Goal: Check status: Check status

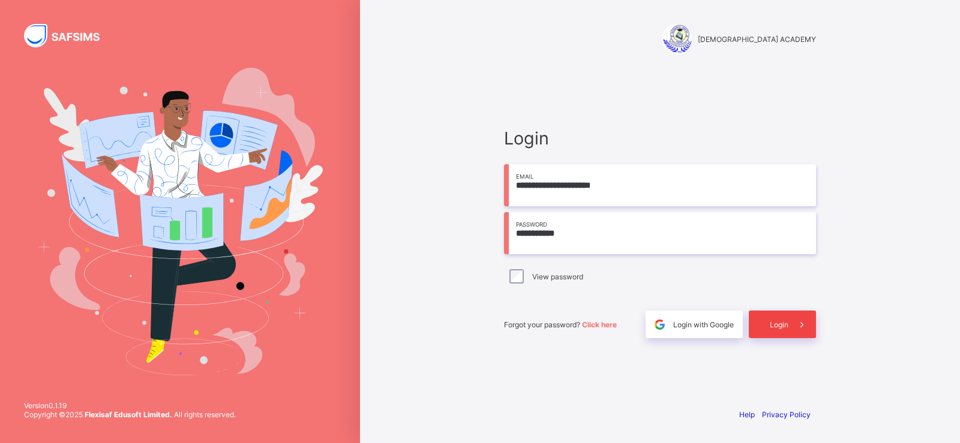
click at [780, 326] on span "Login" at bounding box center [779, 324] width 19 height 9
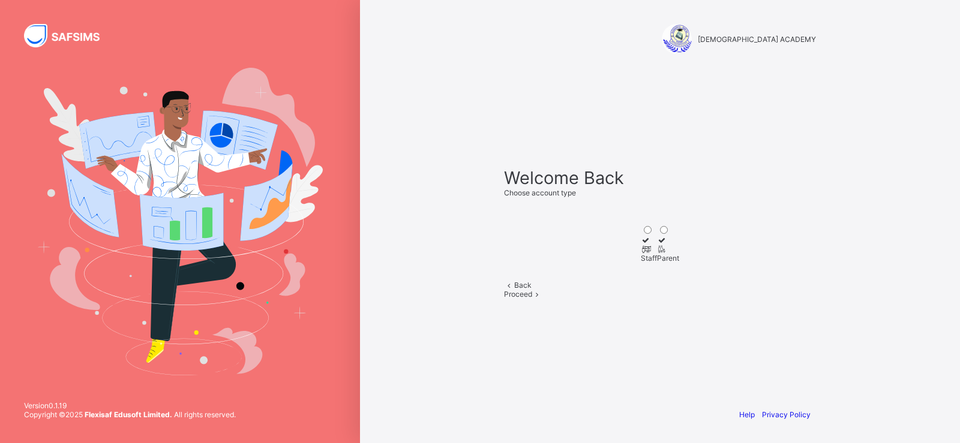
click at [641, 245] on icon at bounding box center [646, 249] width 10 height 9
click at [532, 299] on span "Proceed" at bounding box center [518, 294] width 28 height 9
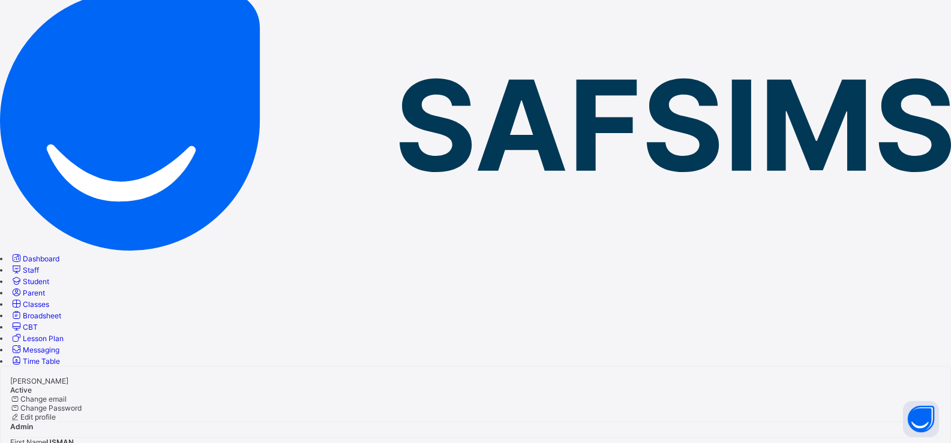
scroll to position [179, 0]
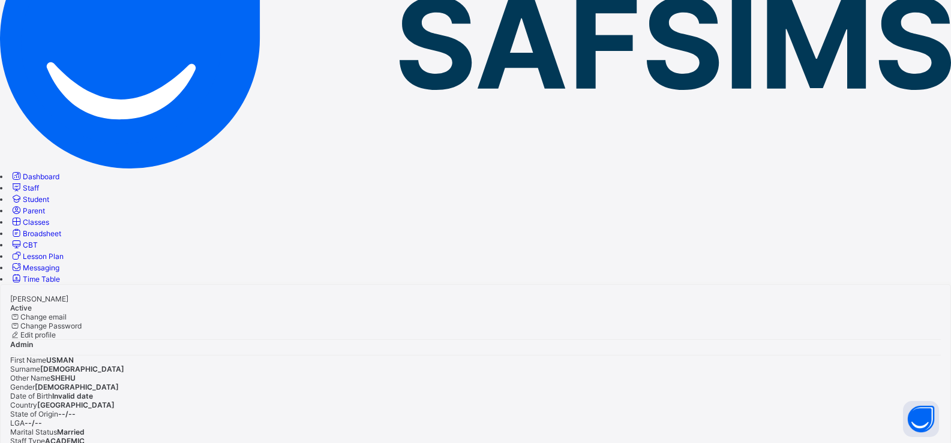
click at [61, 229] on span "Broadsheet" at bounding box center [42, 233] width 38 height 9
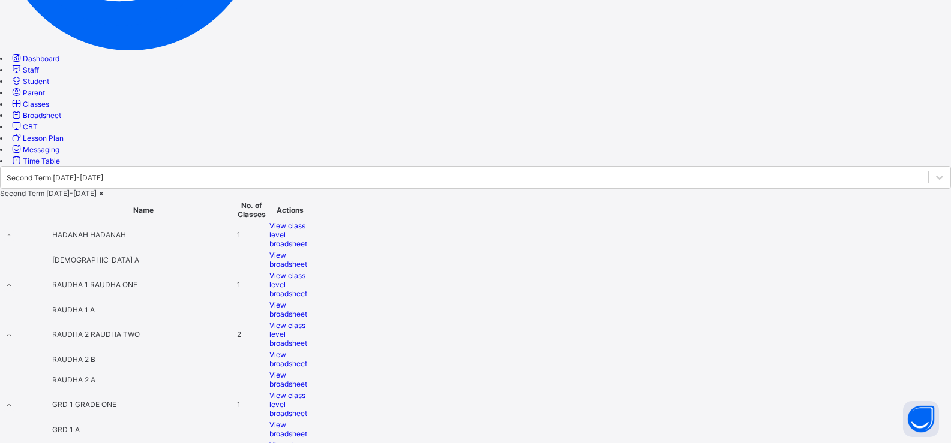
scroll to position [200, 0]
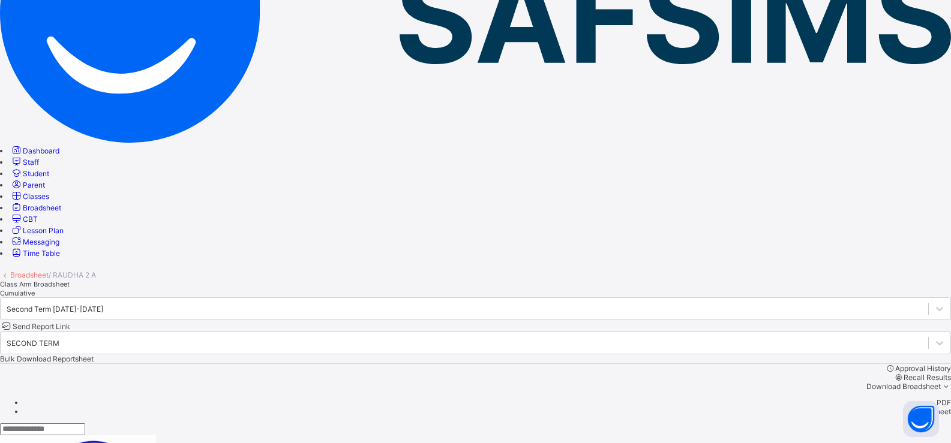
scroll to position [300, 0]
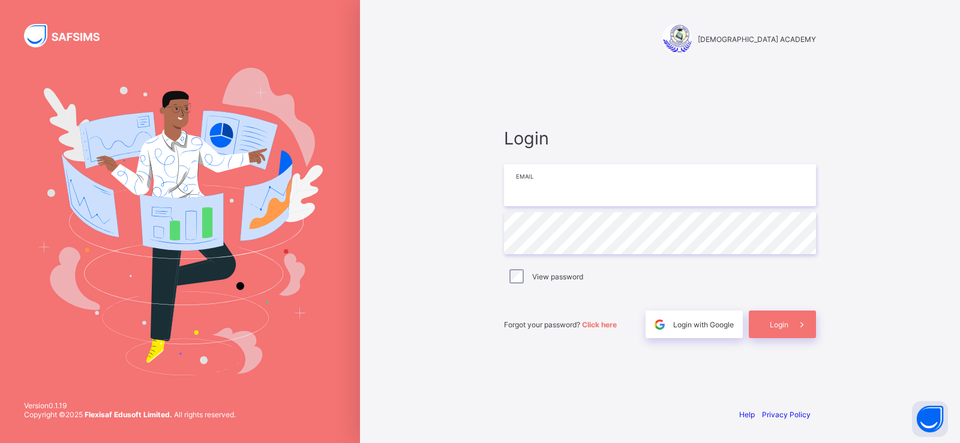
type input "**********"
